Goal: Obtain resource: Obtain resource

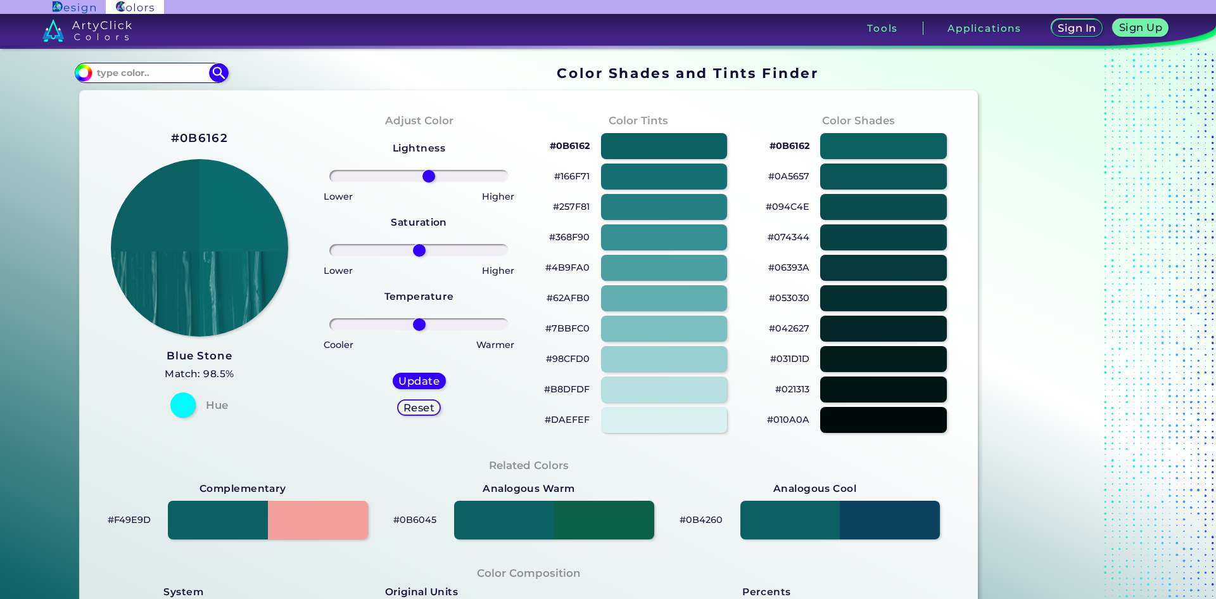
drag, startPoint x: 417, startPoint y: 175, endPoint x: 426, endPoint y: 181, distance: 10.2
click at [426, 181] on input "range" at bounding box center [418, 176] width 179 height 13
drag, startPoint x: 426, startPoint y: 176, endPoint x: 418, endPoint y: 182, distance: 10.0
click at [418, 182] on input "range" at bounding box center [418, 176] width 179 height 13
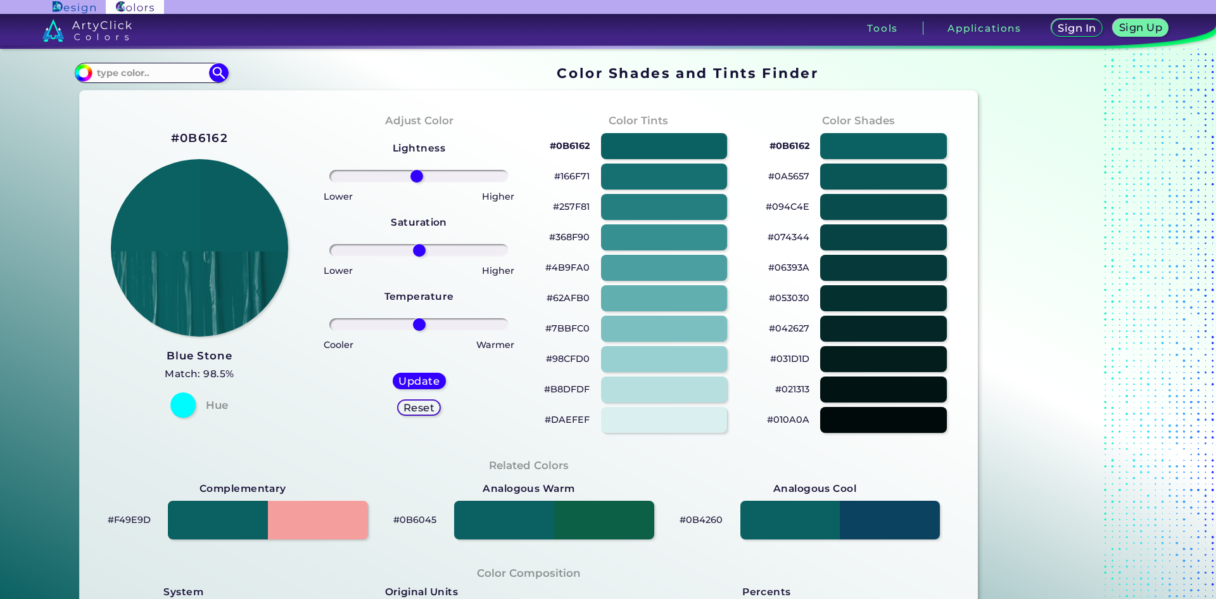
drag, startPoint x: 420, startPoint y: 180, endPoint x: 414, endPoint y: 189, distance: 11.4
type input "-3"
click at [414, 182] on input "range" at bounding box center [418, 176] width 179 height 13
type input "-1"
click at [415, 248] on input "range" at bounding box center [418, 250] width 179 height 13
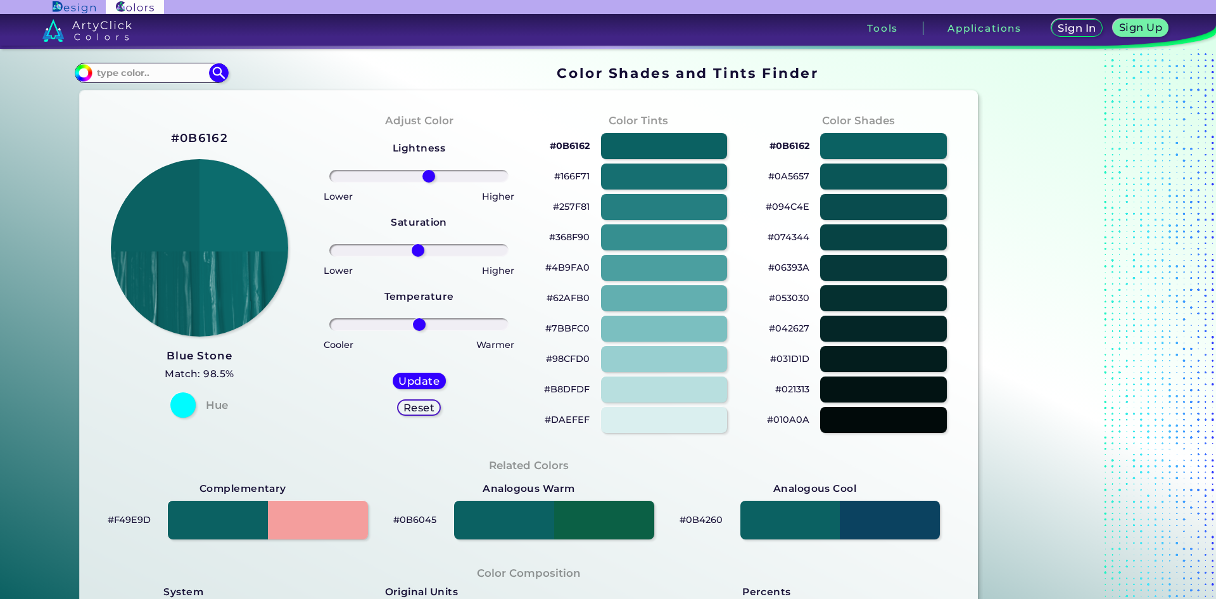
drag, startPoint x: 413, startPoint y: 175, endPoint x: 426, endPoint y: 185, distance: 16.2
type input "12"
click at [426, 182] on input "range" at bounding box center [418, 176] width 179 height 13
drag, startPoint x: 413, startPoint y: 251, endPoint x: 402, endPoint y: 263, distance: 16.6
type input "-22"
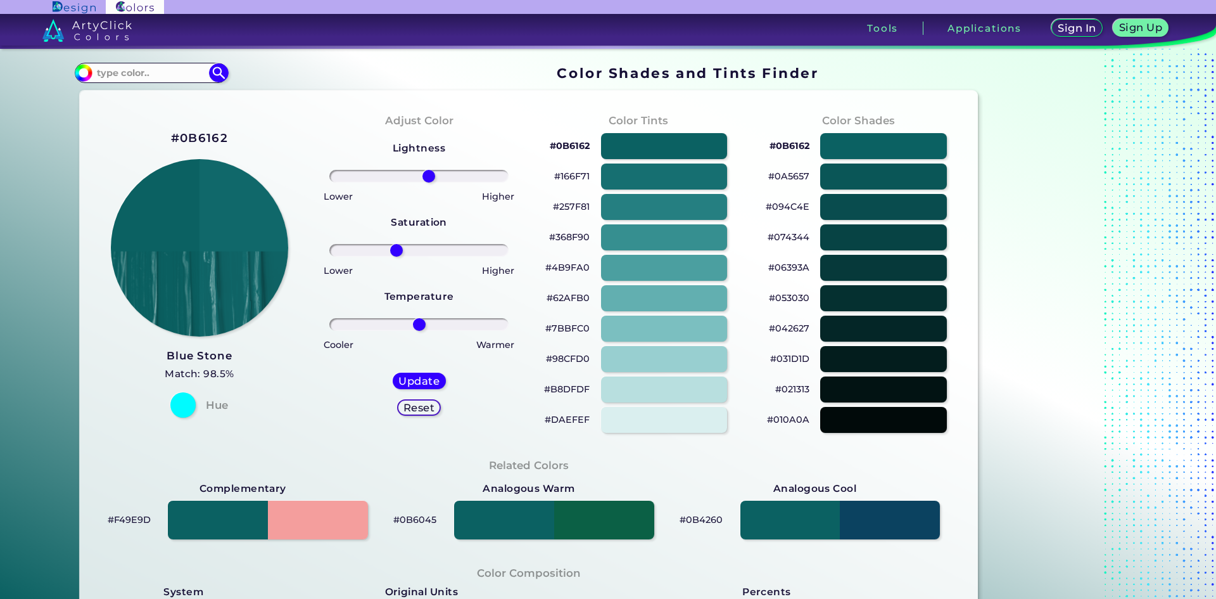
click at [398, 257] on input "range" at bounding box center [418, 250] width 179 height 13
type input "-4"
click at [412, 319] on input "range" at bounding box center [418, 324] width 179 height 13
click at [422, 410] on h5 "Reset" at bounding box center [419, 407] width 29 height 10
type input "0"
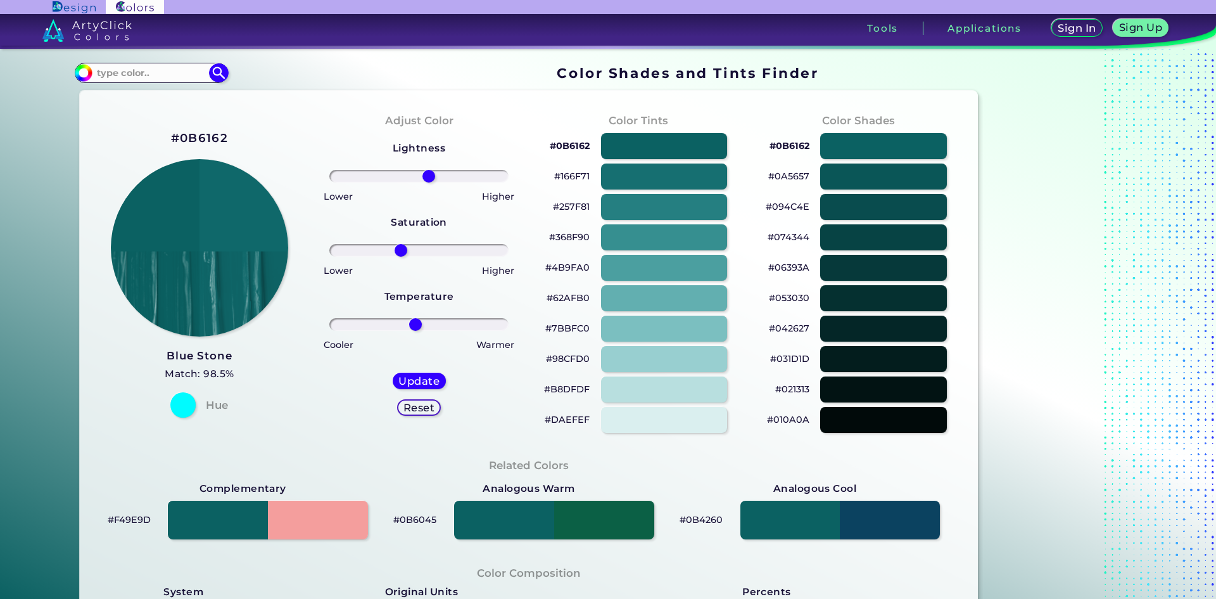
type input "0"
click at [213, 137] on h2 "#0B6162" at bounding box center [199, 138] width 57 height 16
click at [209, 136] on h2 "#0B6162 copied" at bounding box center [199, 138] width 57 height 16
click at [209, 136] on h2 "#0B6162 copied copied" at bounding box center [199, 138] width 57 height 16
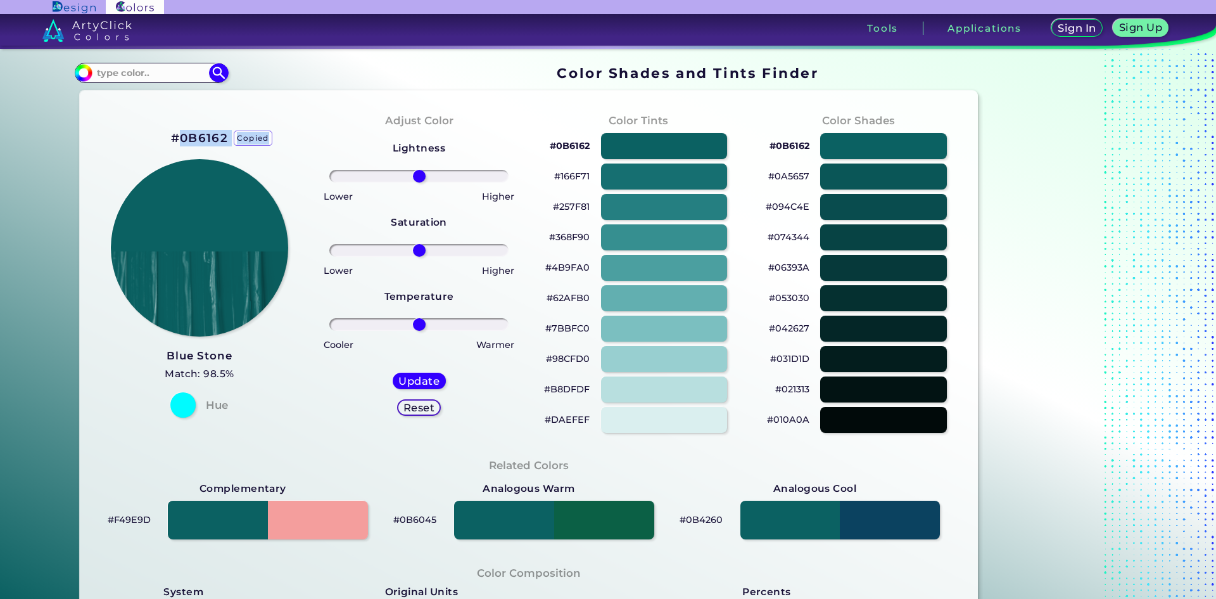
copy h2 "0B6162 copied copied"
click at [209, 136] on h2 "#0B6162 copied copied" at bounding box center [199, 138] width 57 height 16
copy h2 "#0B6162"
click at [566, 175] on p "#166F71" at bounding box center [571, 175] width 35 height 15
click at [794, 145] on p "#0B6162" at bounding box center [790, 145] width 40 height 15
